Goal: Information Seeking & Learning: Learn about a topic

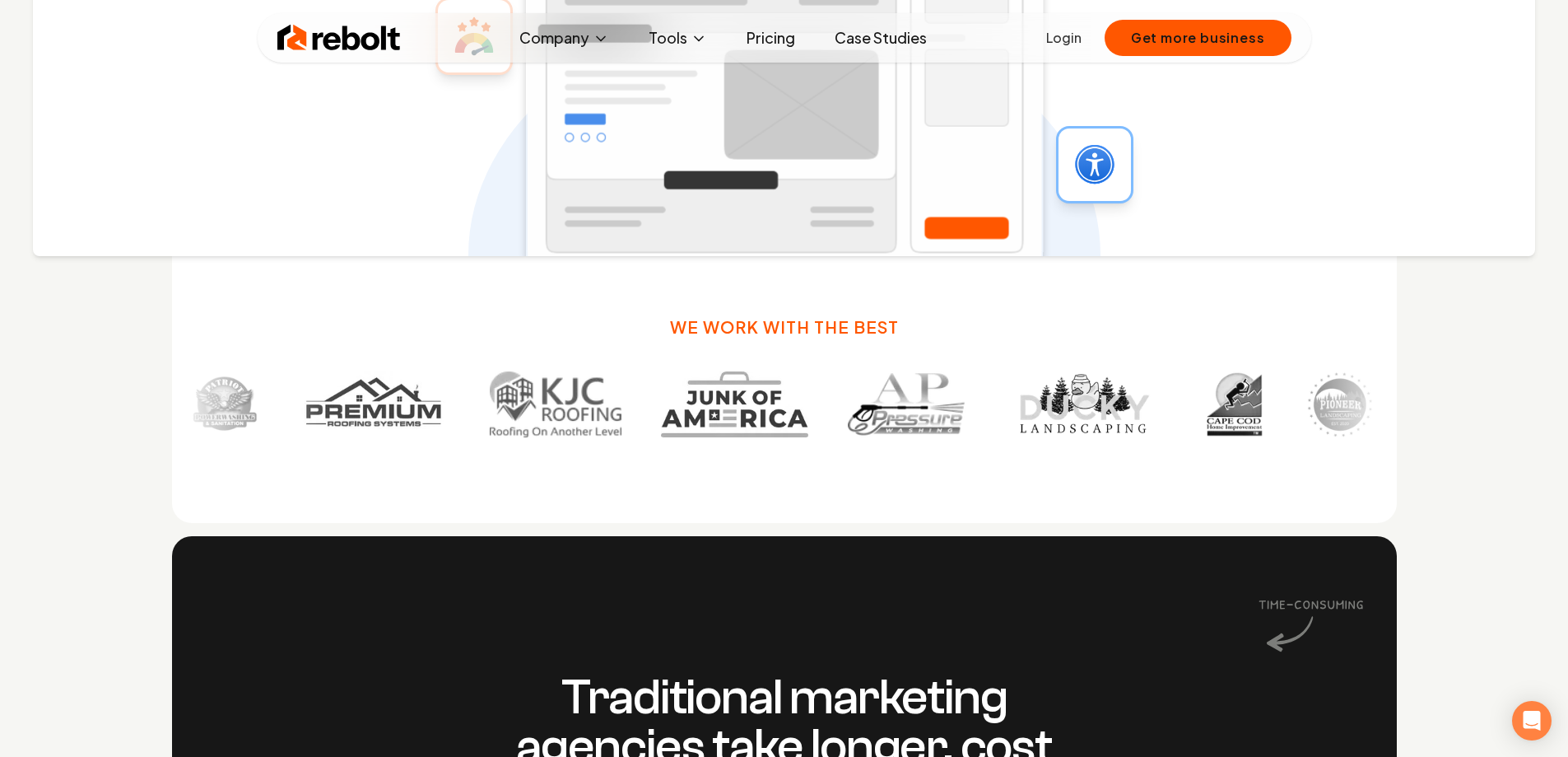
scroll to position [1153, 0]
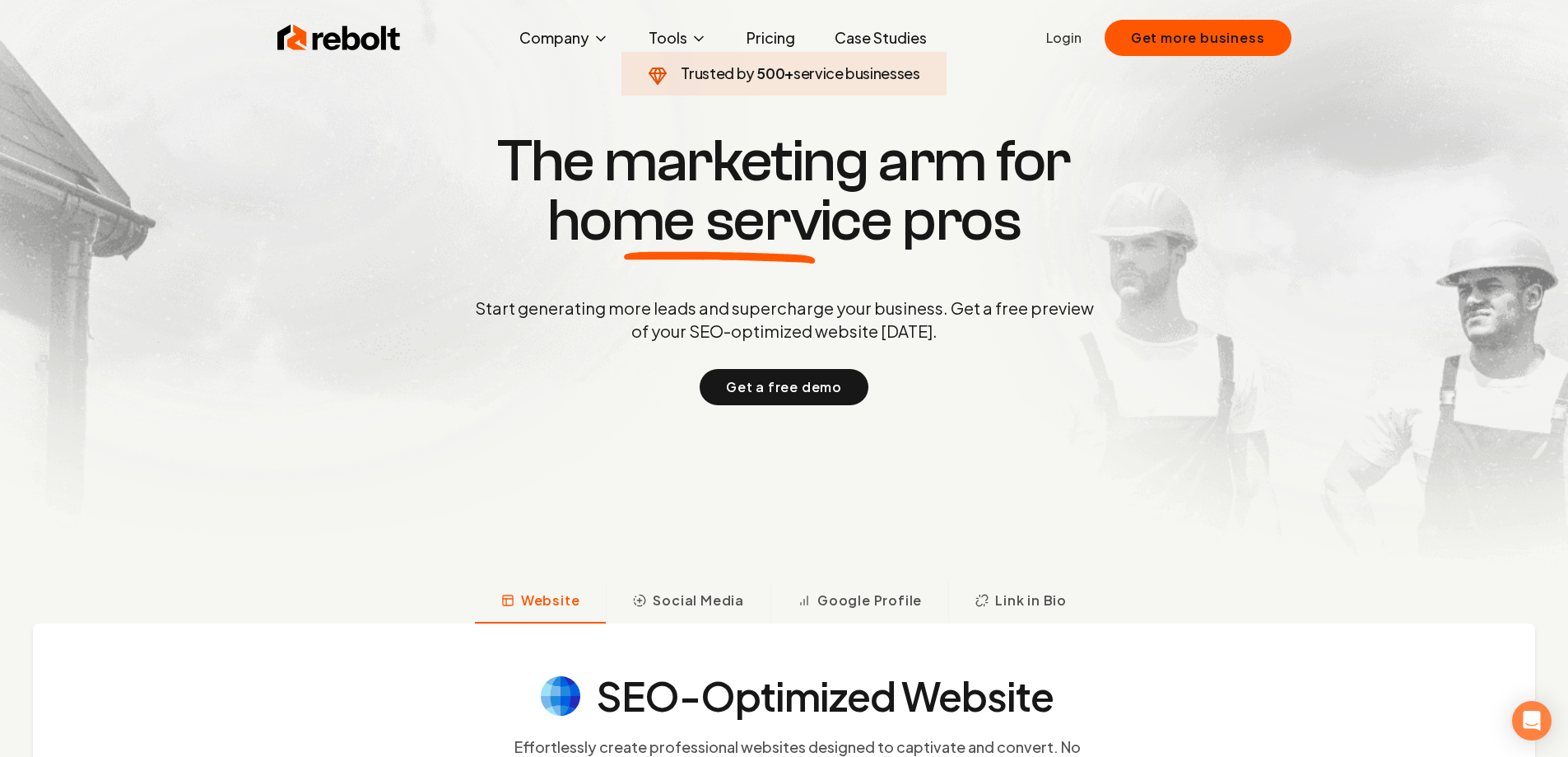
scroll to position [0, 0]
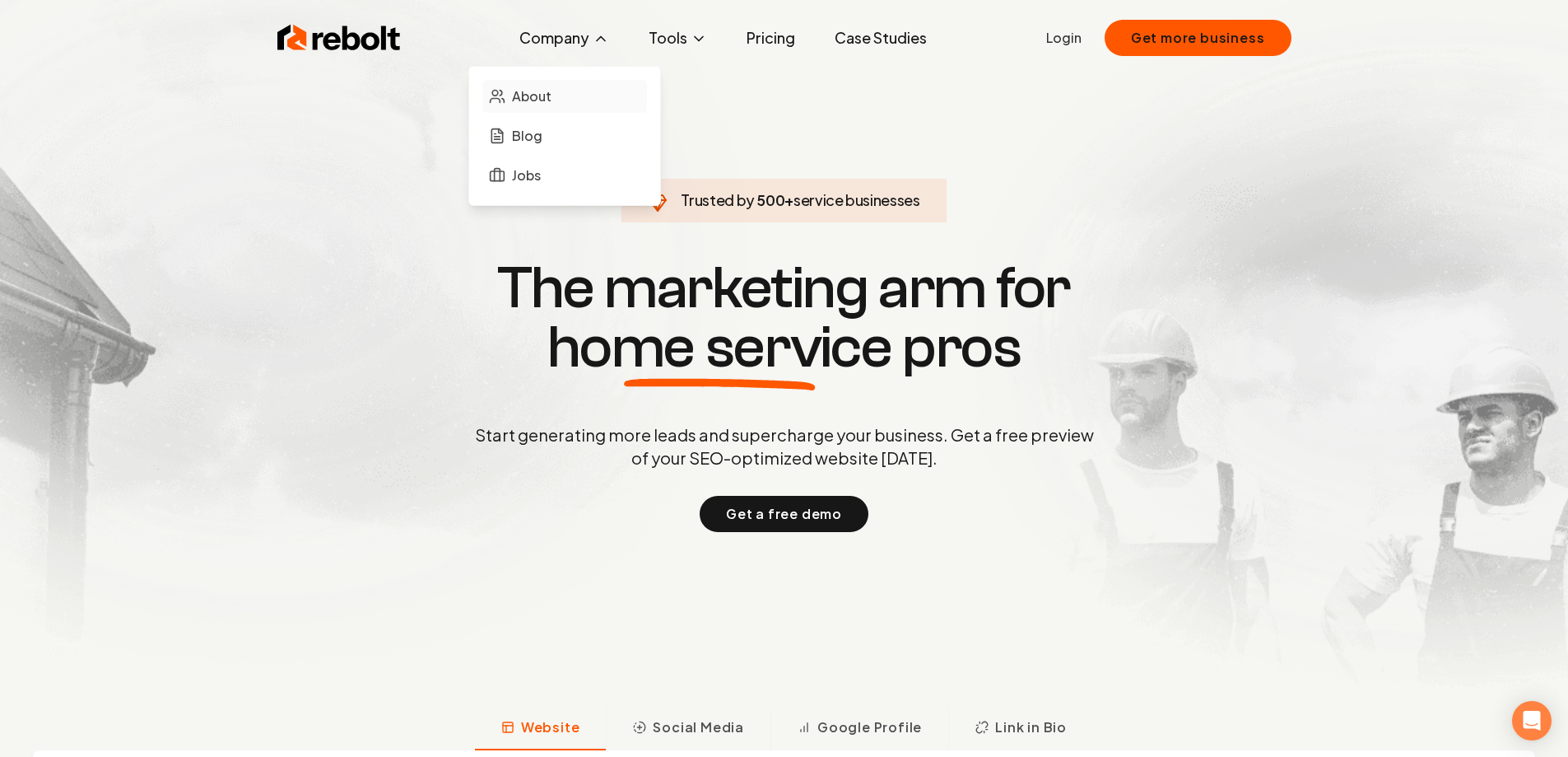
click at [533, 103] on span "About" at bounding box center [531, 96] width 40 height 19
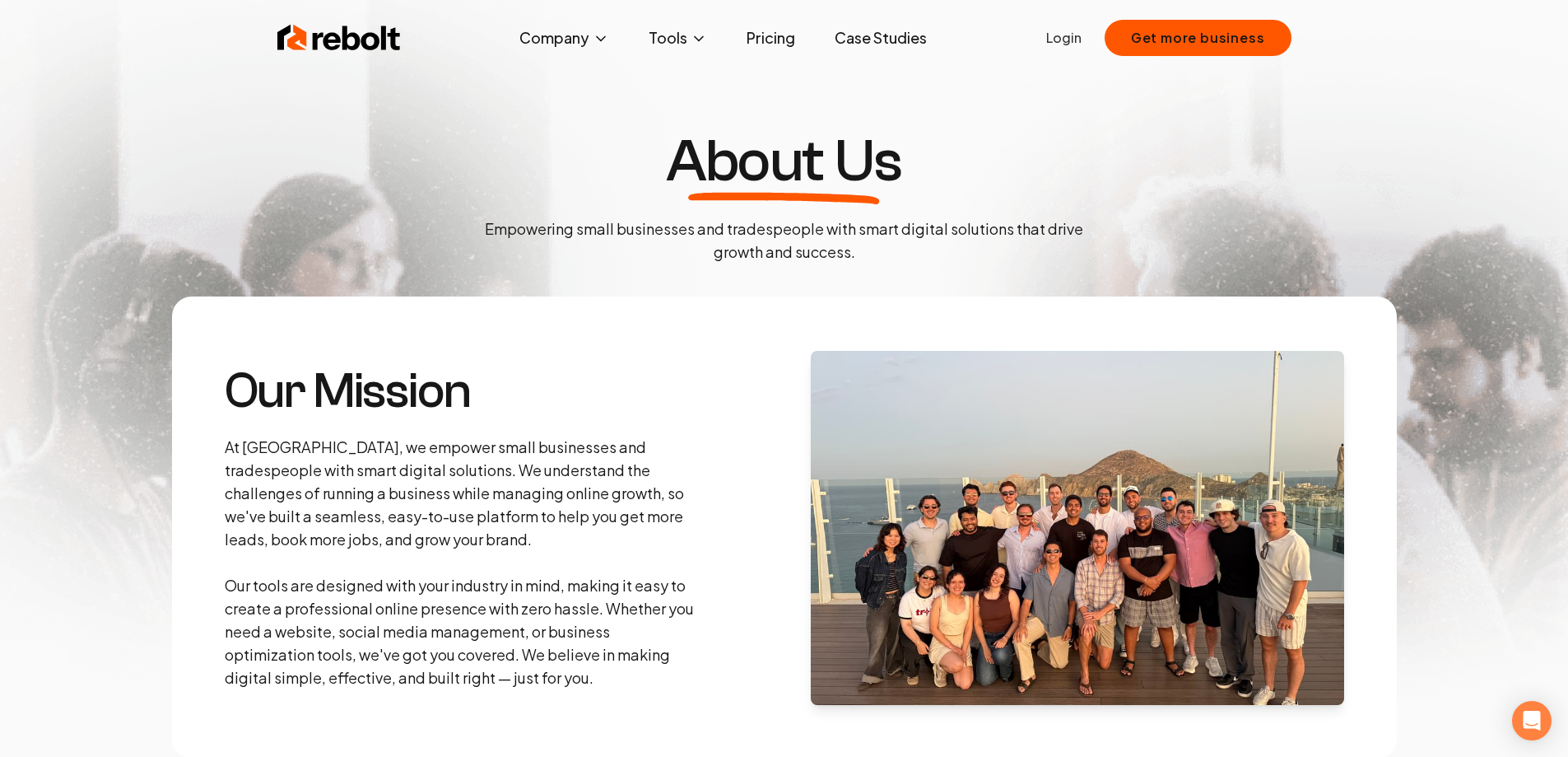
click at [770, 40] on link "Pricing" at bounding box center [771, 37] width 75 height 33
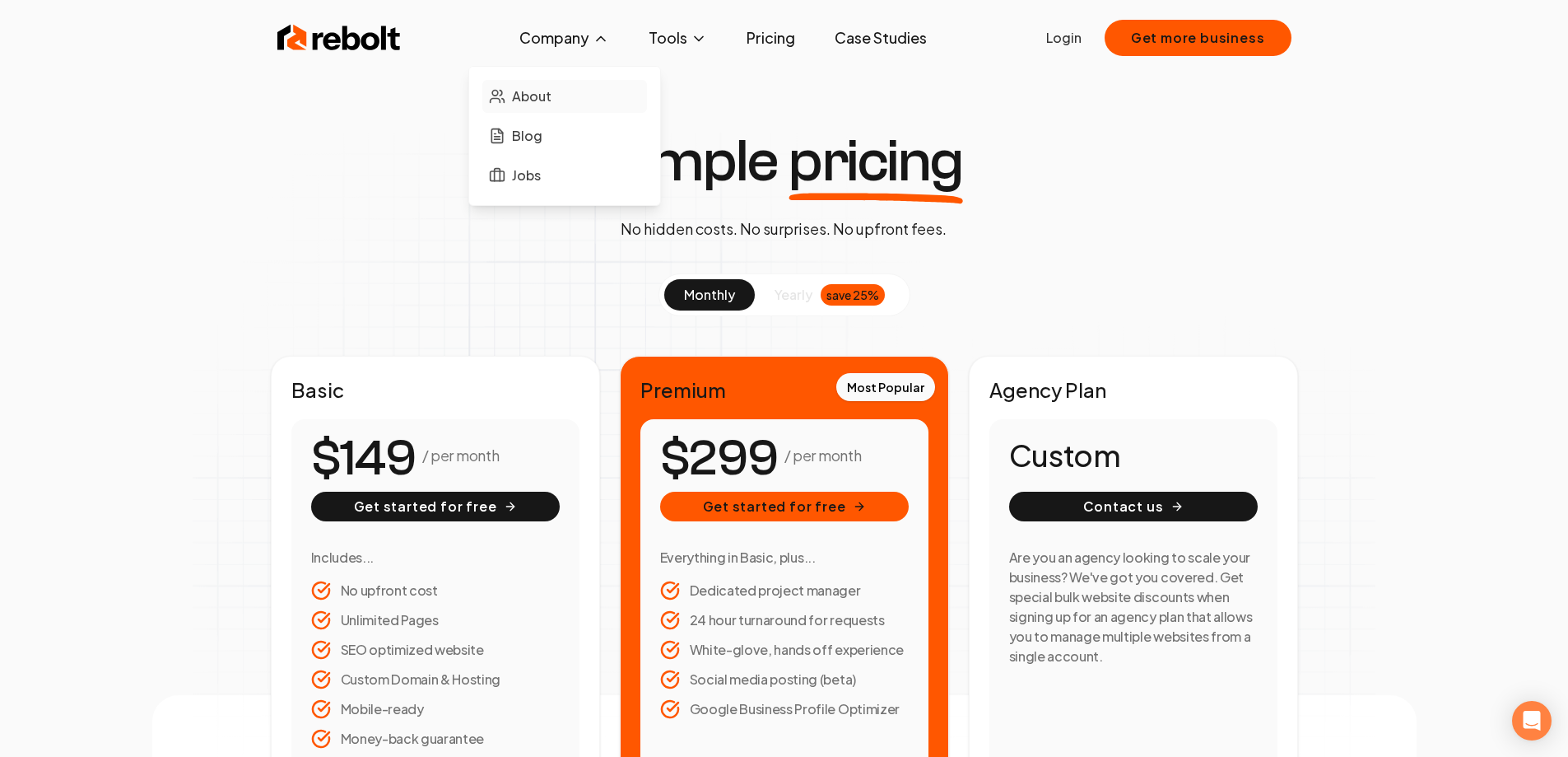
click at [568, 92] on link "About" at bounding box center [565, 96] width 164 height 33
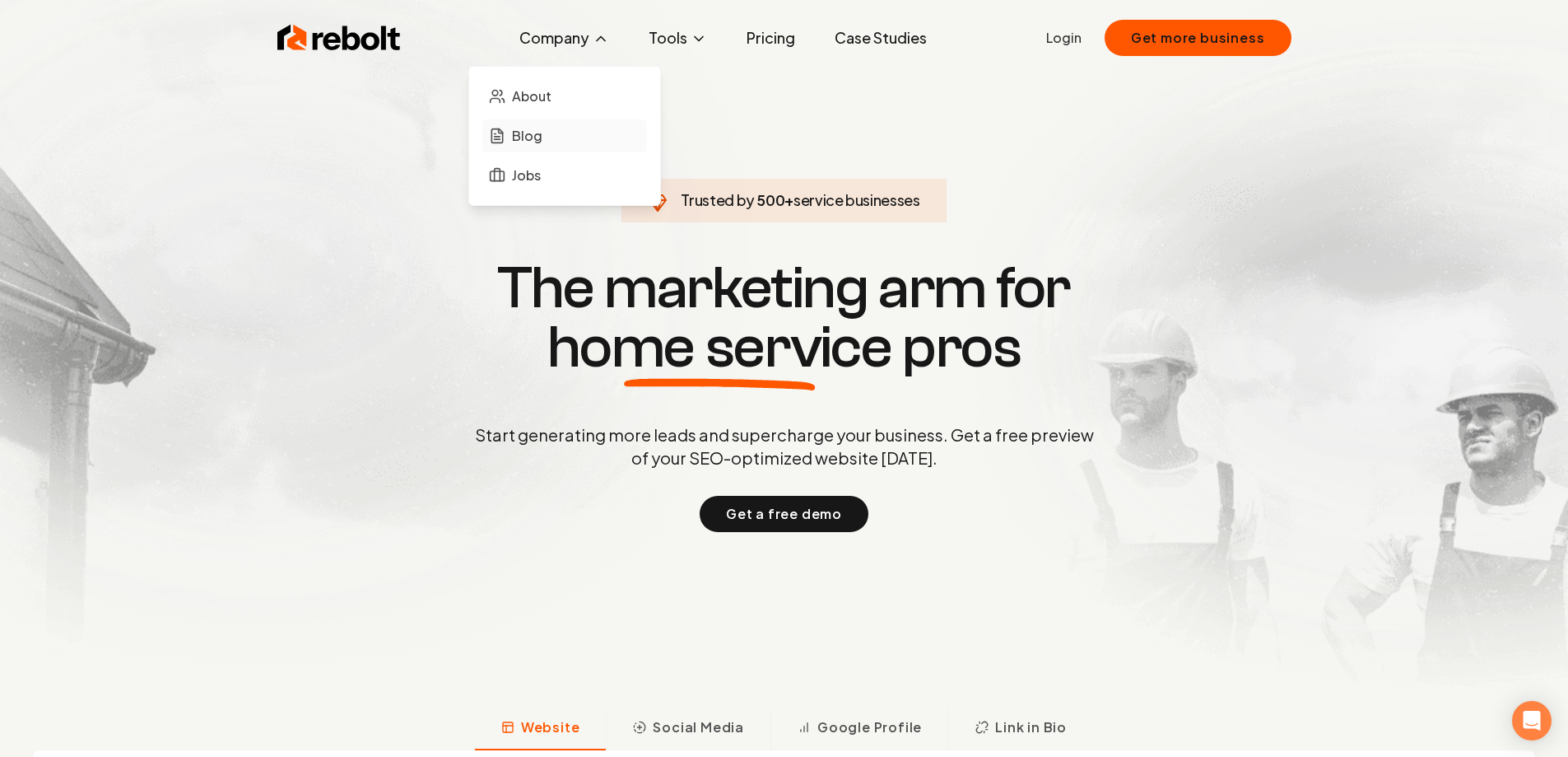
click at [532, 136] on span "Blog" at bounding box center [527, 135] width 30 height 19
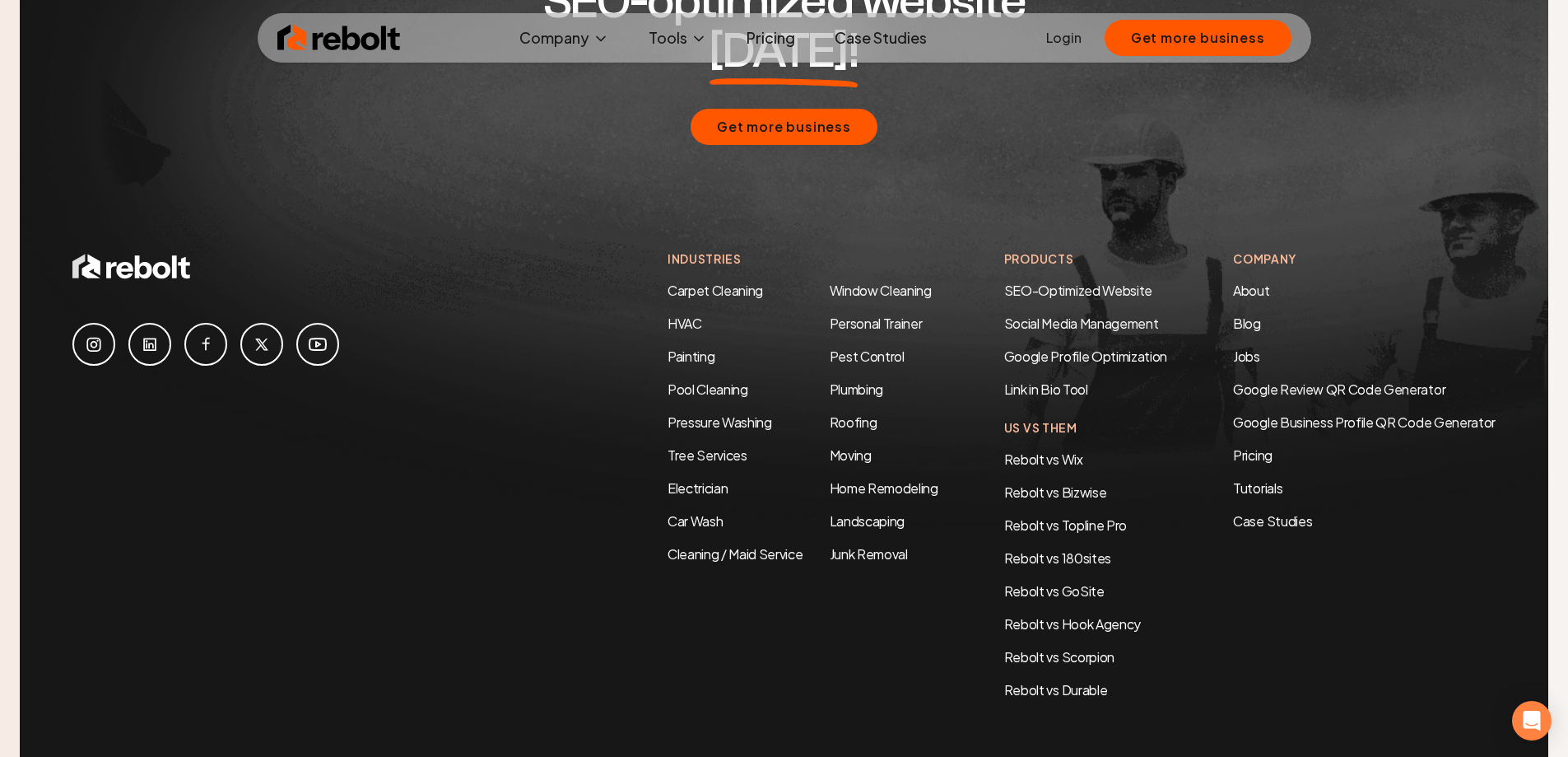
scroll to position [2921, 0]
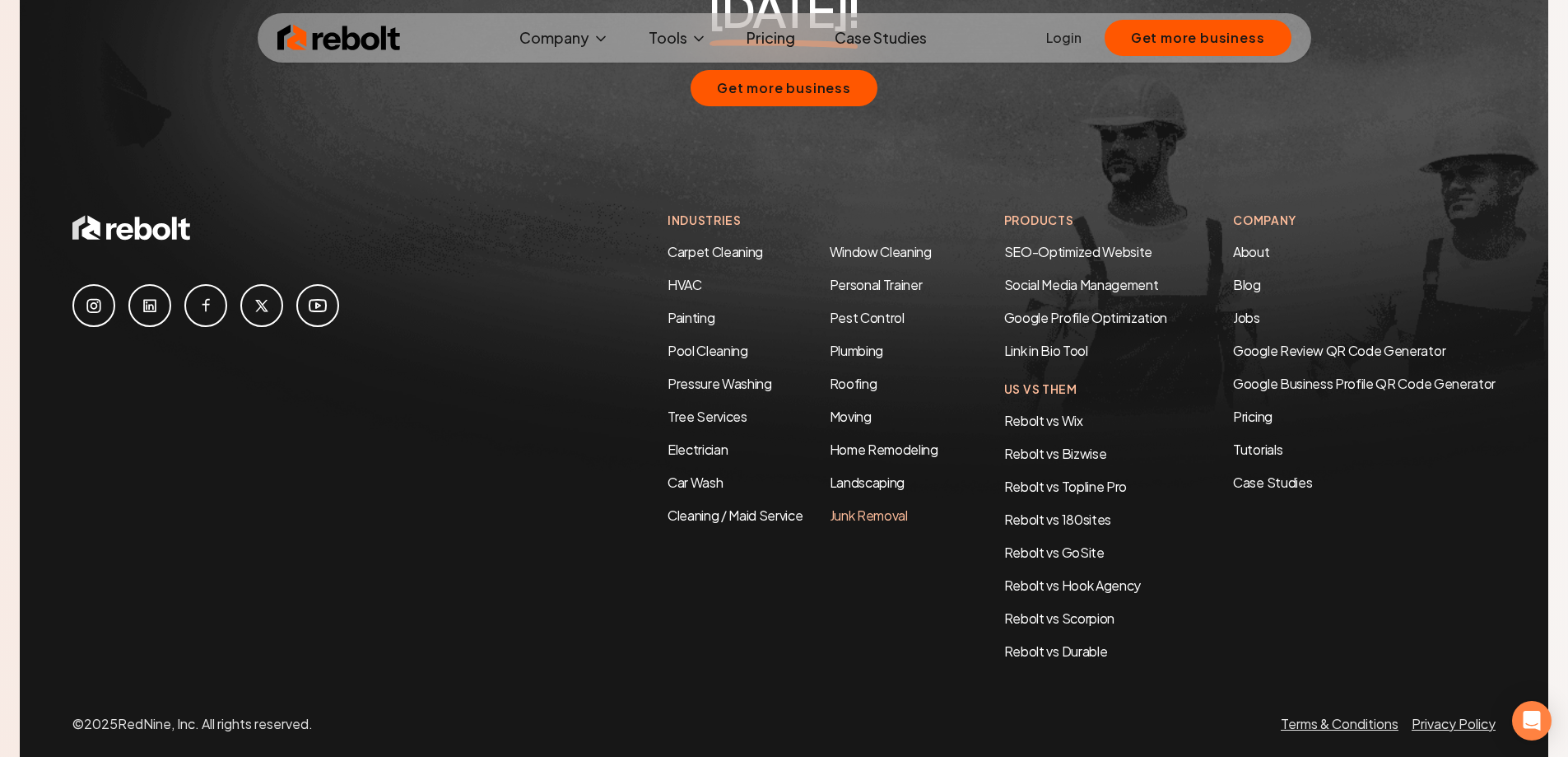
click at [852, 507] on link "Junk Removal" at bounding box center [869, 516] width 78 height 18
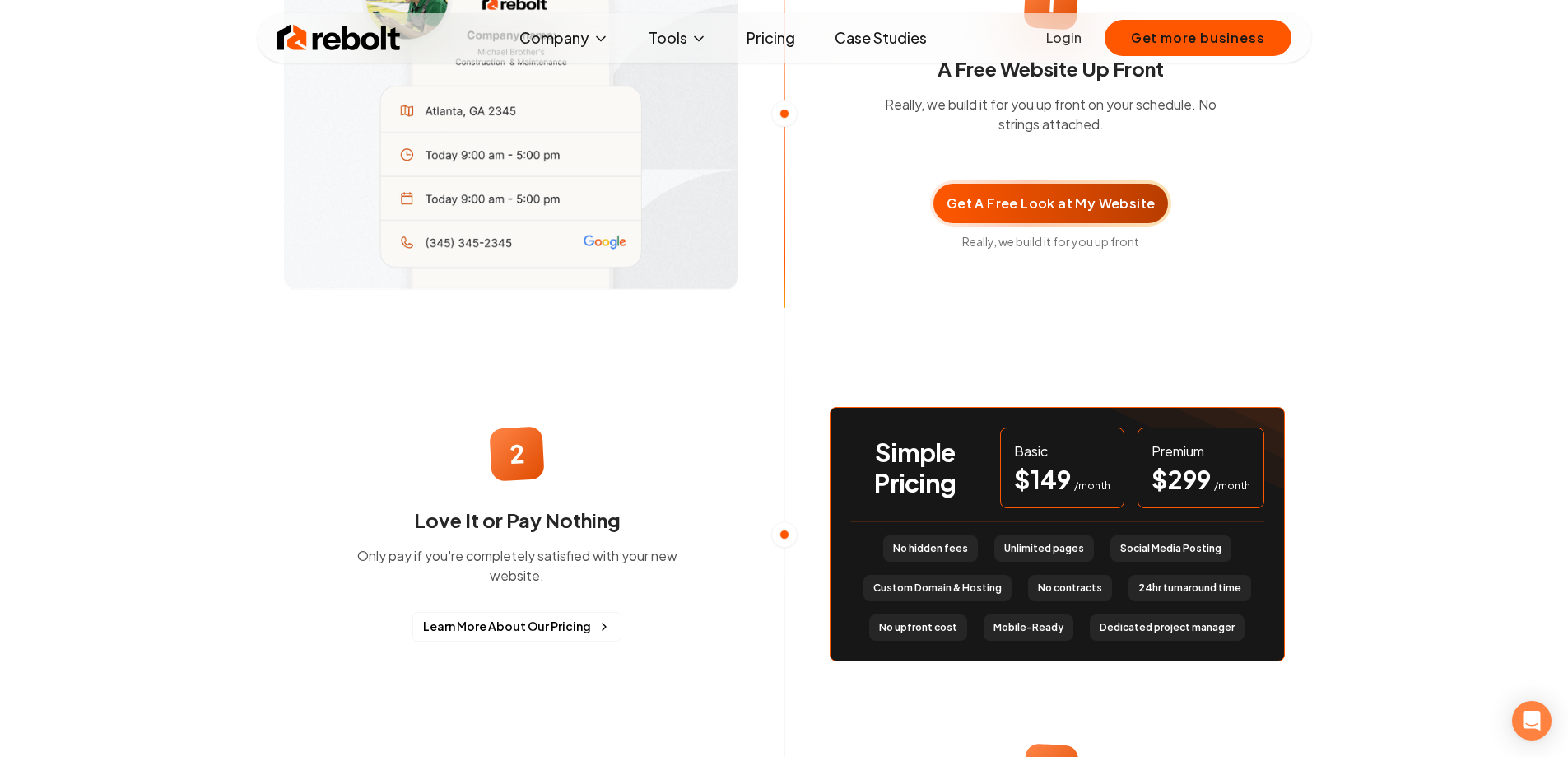
scroll to position [1153, 0]
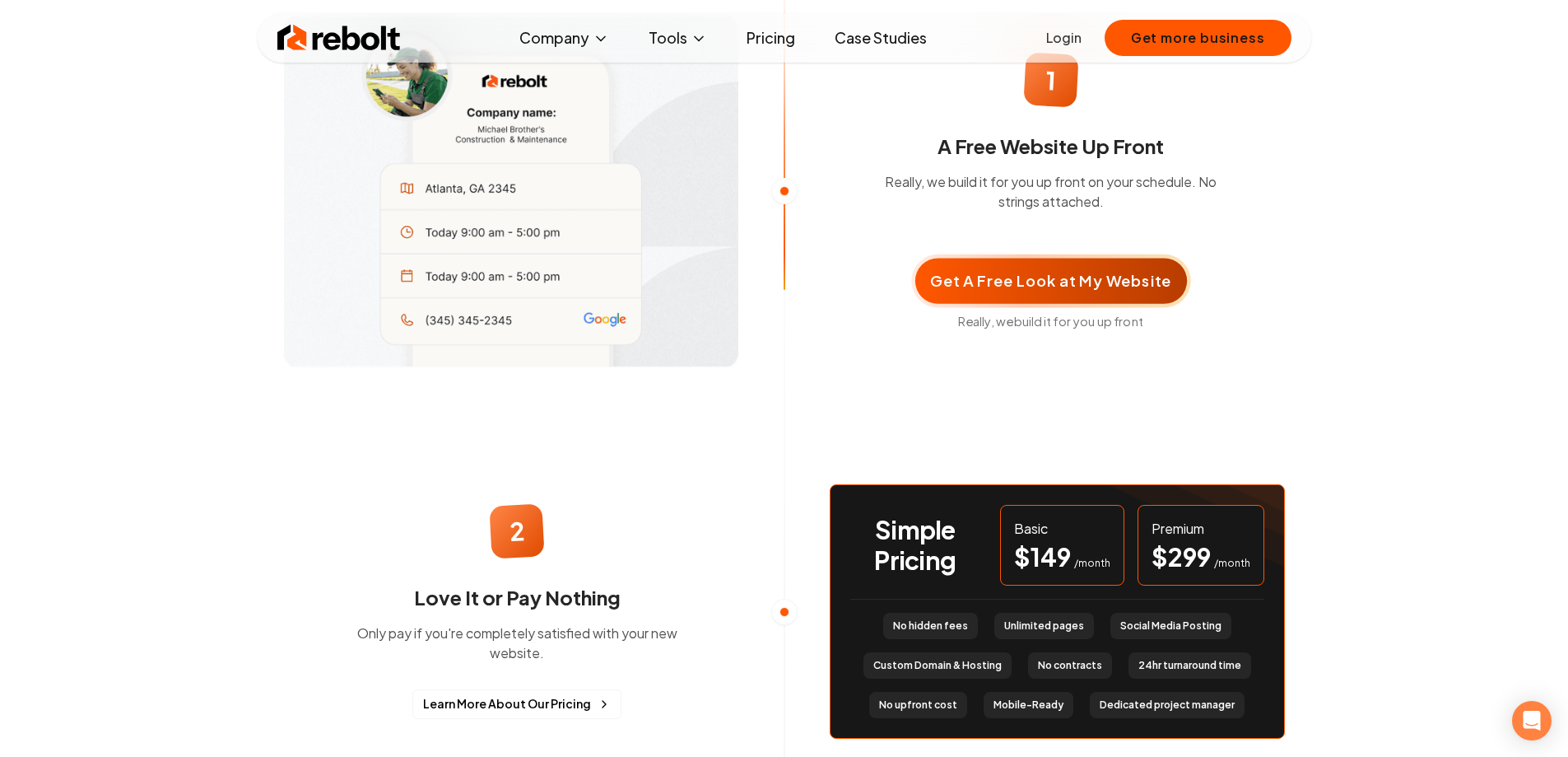
click at [1064, 293] on span "Get A Free Look at My Website" at bounding box center [1050, 281] width 241 height 23
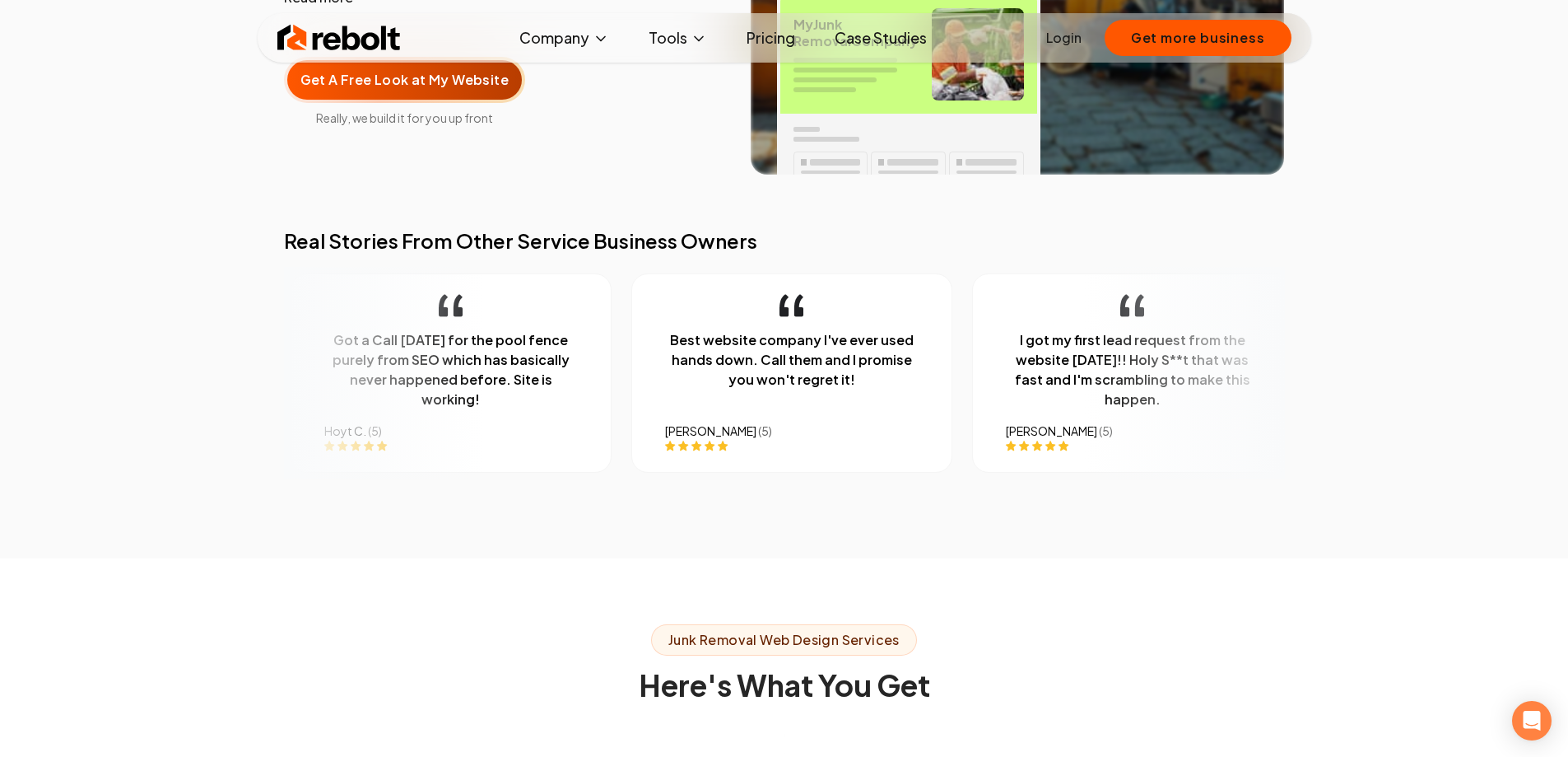
scroll to position [0, 0]
